Goal: Transaction & Acquisition: Purchase product/service

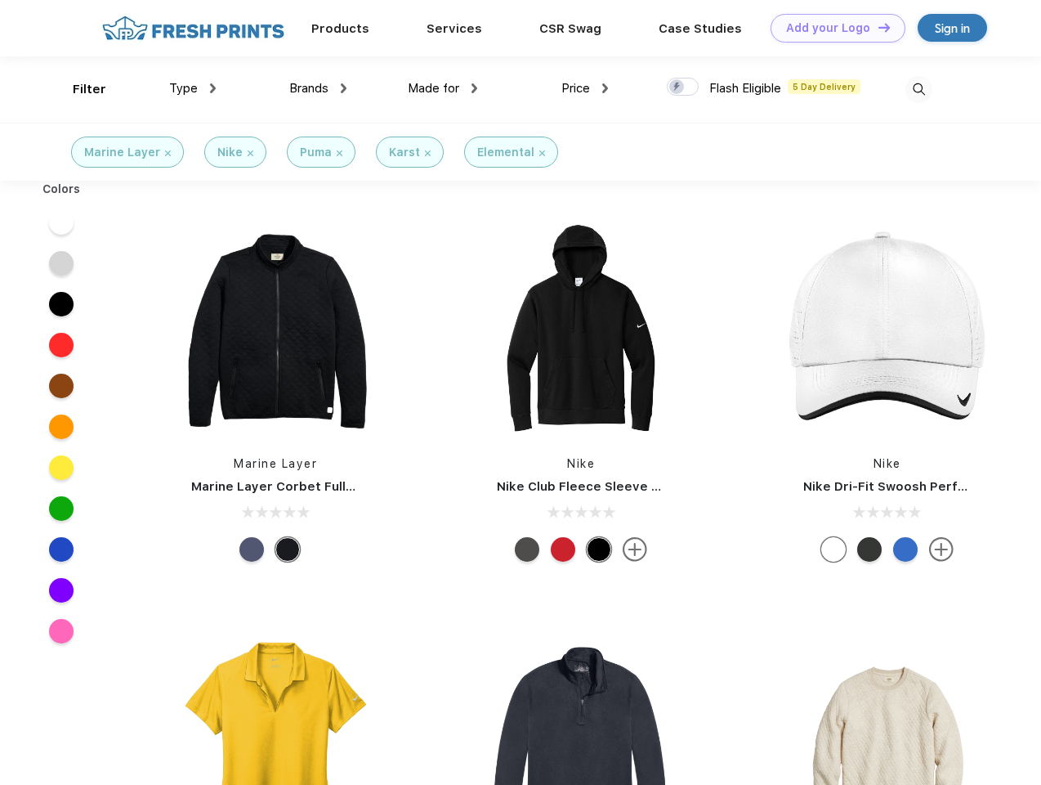
click at [832, 28] on link "Add your Logo Design Tool" at bounding box center [838, 28] width 135 height 29
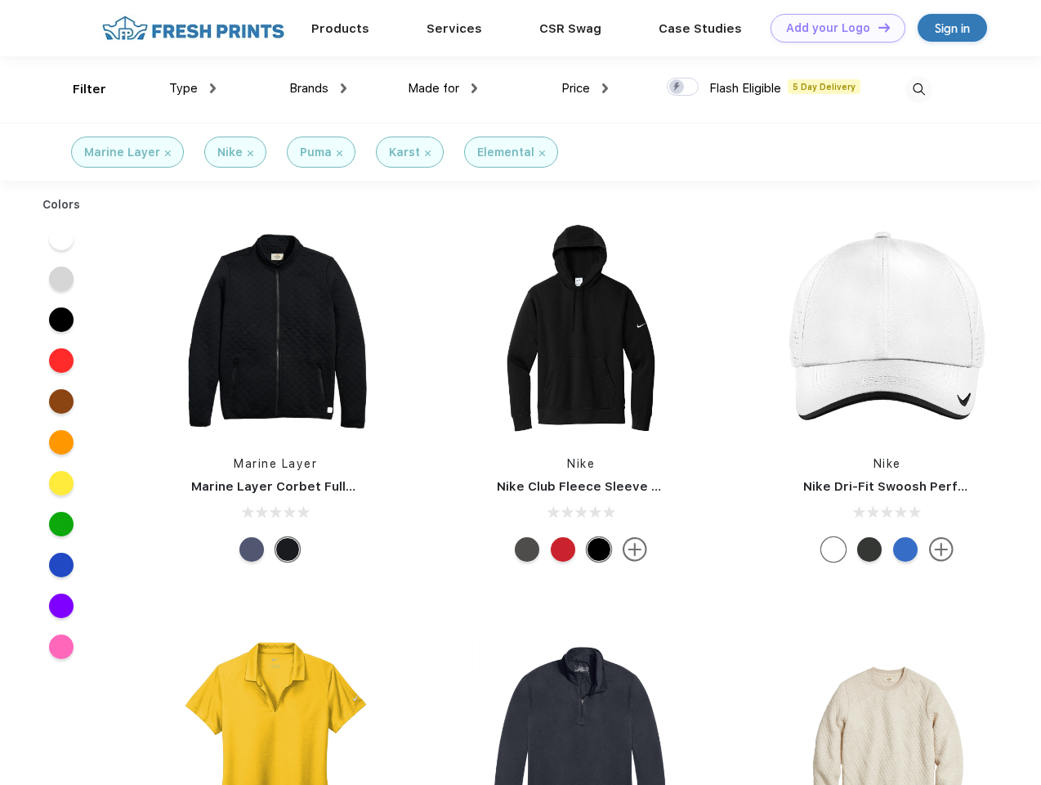
click at [0, 0] on div "Design Tool" at bounding box center [0, 0] width 0 height 0
click at [877, 27] on link "Add your Logo Design Tool" at bounding box center [838, 28] width 135 height 29
click at [78, 89] on div "Filter" at bounding box center [90, 89] width 34 height 19
click at [193, 88] on span "Type" at bounding box center [183, 88] width 29 height 15
click at [318, 88] on span "Brands" at bounding box center [308, 88] width 39 height 15
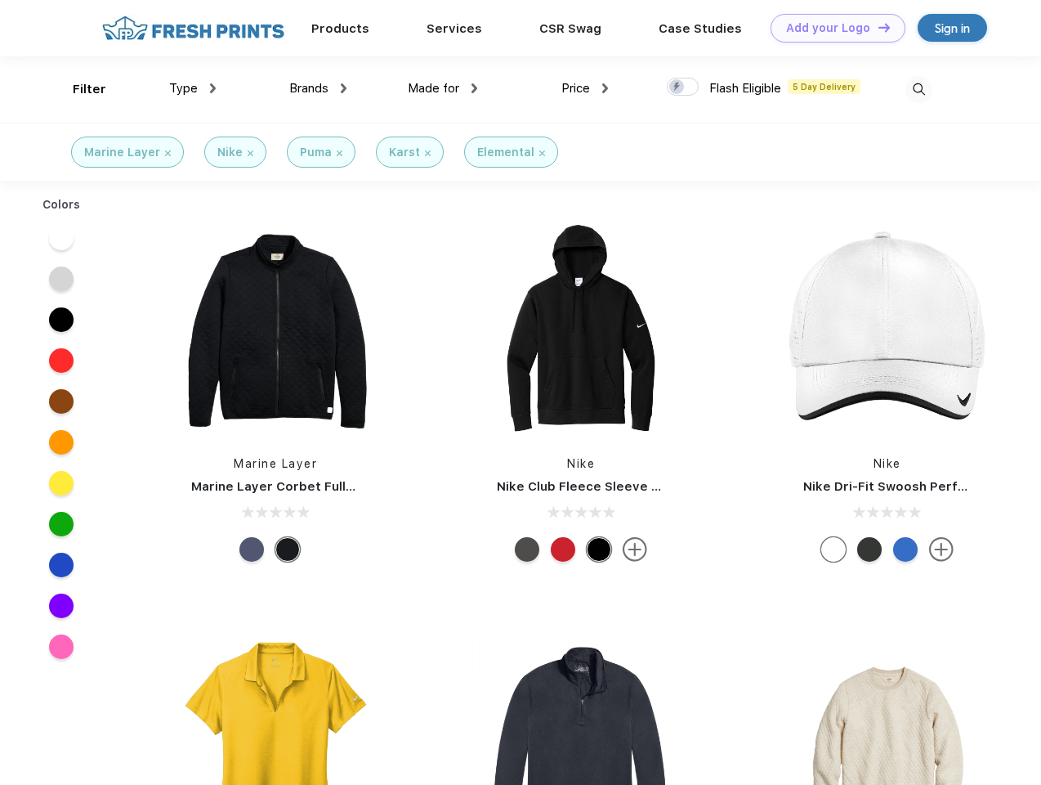
click at [443, 88] on span "Made for" at bounding box center [433, 88] width 51 height 15
click at [585, 88] on span "Price" at bounding box center [575, 88] width 29 height 15
click at [683, 87] on div at bounding box center [683, 87] width 32 height 18
click at [677, 87] on input "checkbox" at bounding box center [672, 82] width 11 height 11
click at [919, 89] on img at bounding box center [918, 89] width 27 height 27
